Goal: Task Accomplishment & Management: Manage account settings

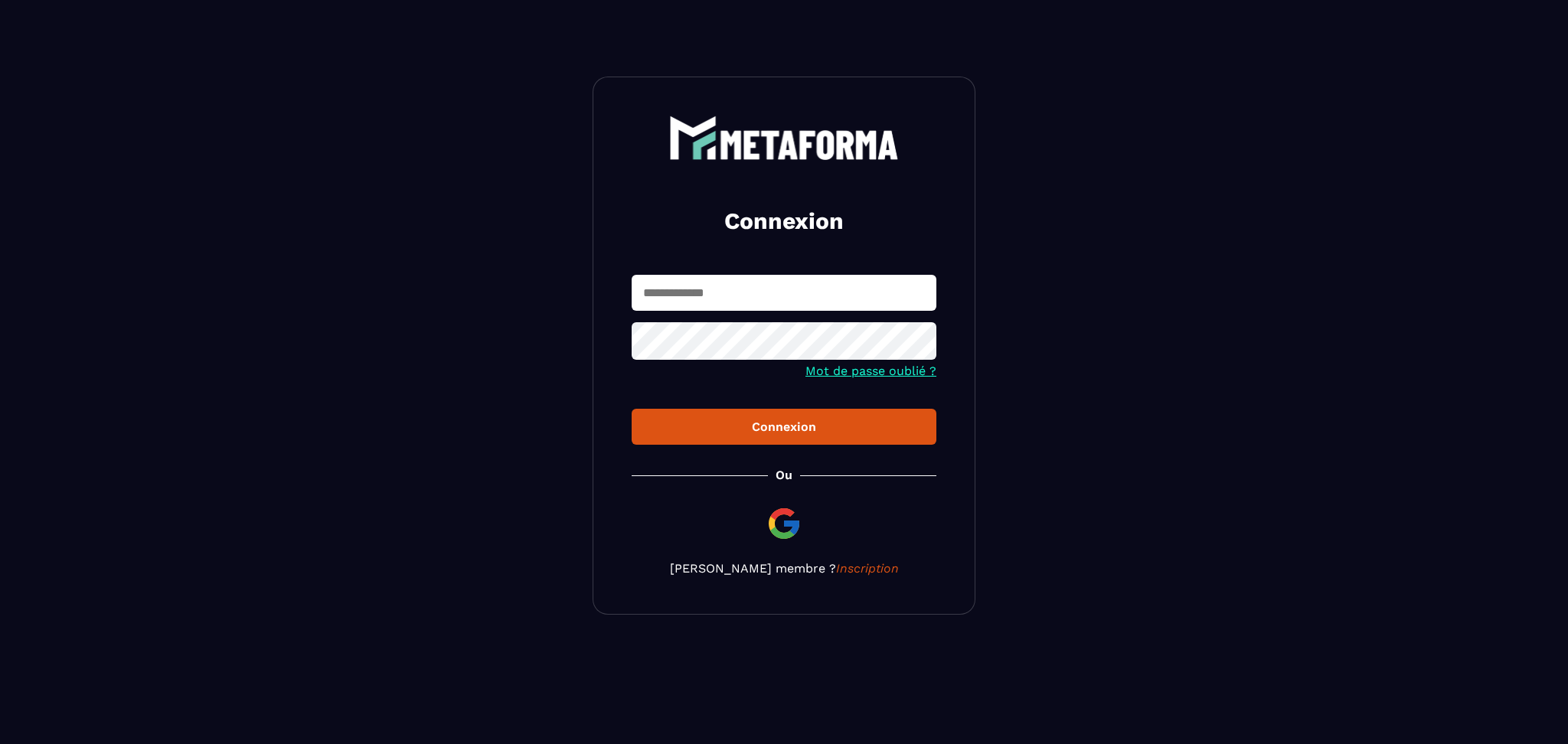
type input "**********"
click at [781, 290] on input "**********" at bounding box center [783, 293] width 305 height 36
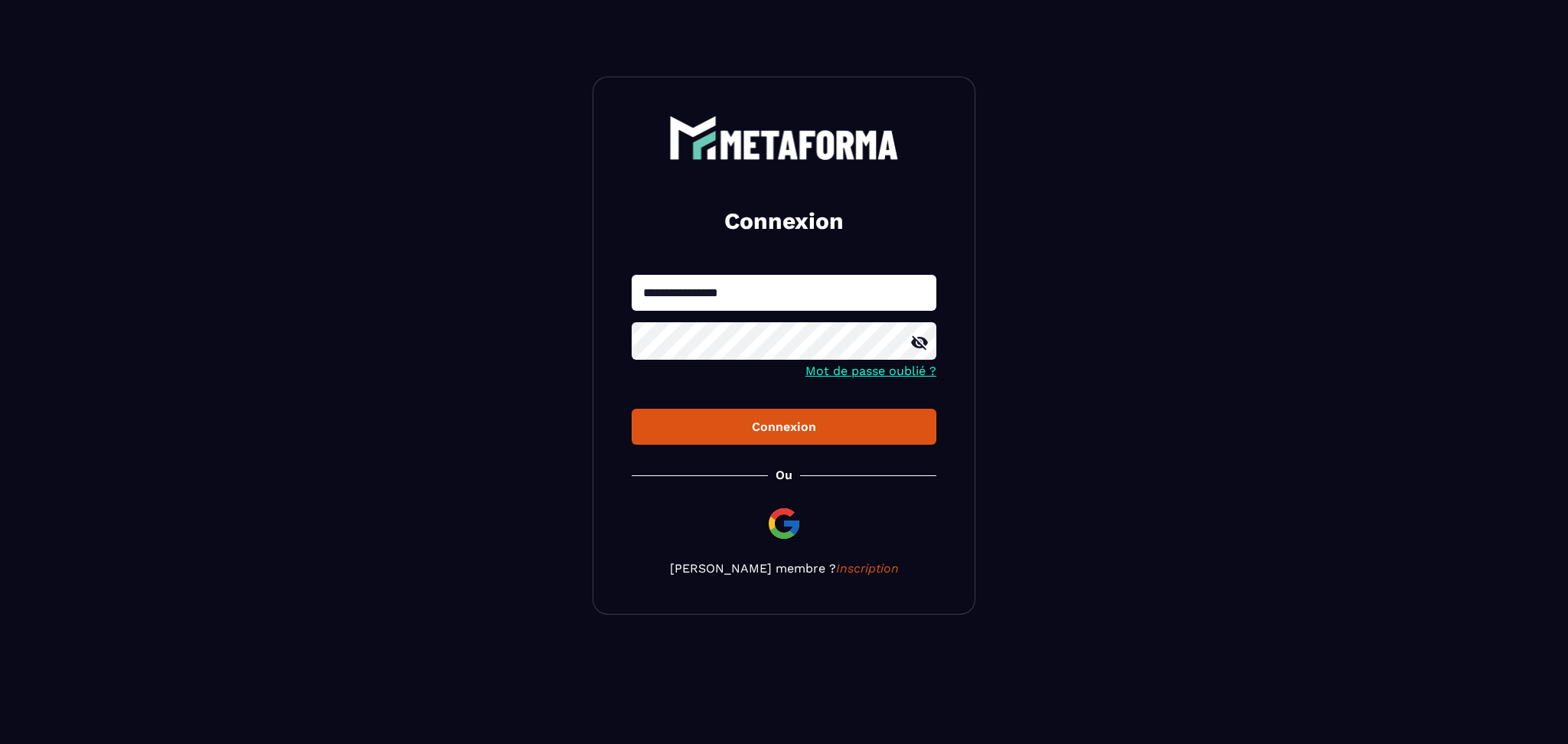
click at [919, 352] on icon at bounding box center [919, 343] width 18 height 18
